Goal: Transaction & Acquisition: Purchase product/service

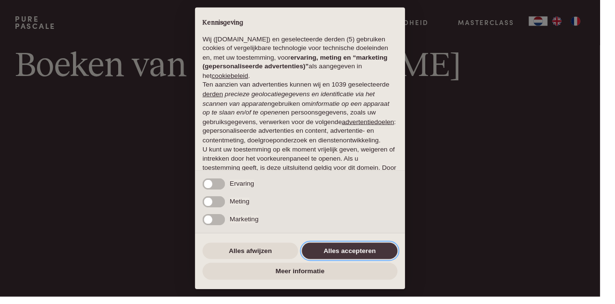
click at [344, 257] on button "Alles accepteren" at bounding box center [358, 256] width 98 height 17
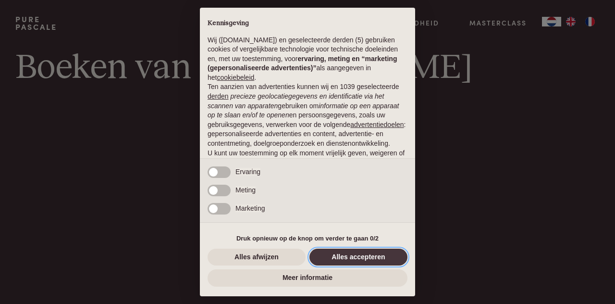
scroll to position [73, 0]
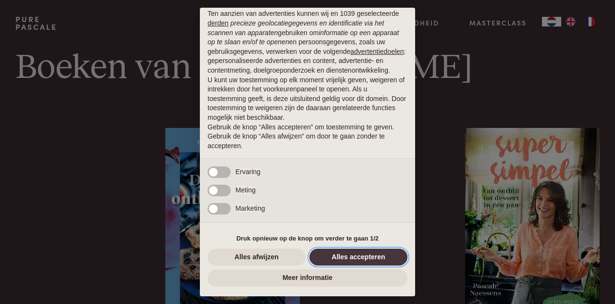
click at [354, 256] on button "Alles accepteren" at bounding box center [358, 256] width 98 height 17
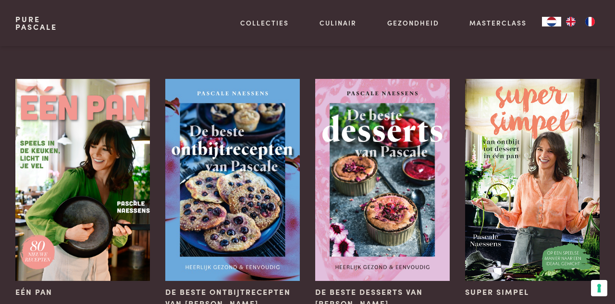
scroll to position [50, 0]
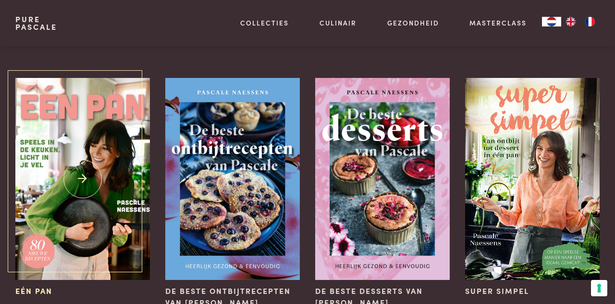
click at [65, 210] on img at bounding box center [82, 179] width 134 height 202
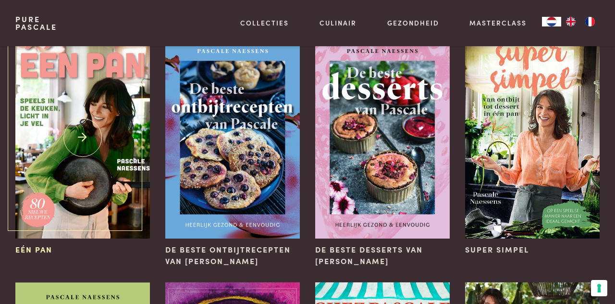
scroll to position [96, 0]
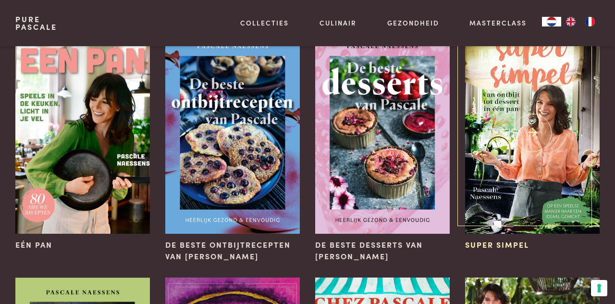
click at [514, 153] on img at bounding box center [532, 133] width 134 height 202
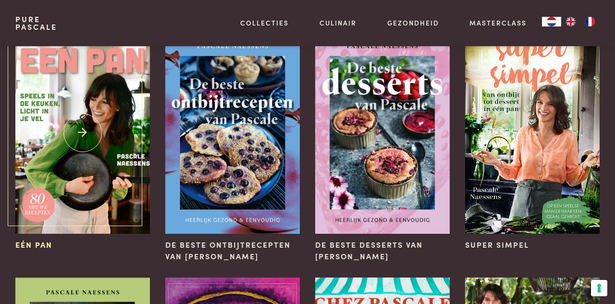
click at [73, 143] on img at bounding box center [82, 133] width 134 height 202
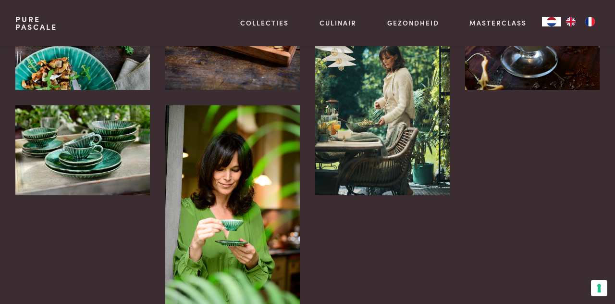
scroll to position [2096, 0]
